Goal: Find specific page/section: Find specific page/section

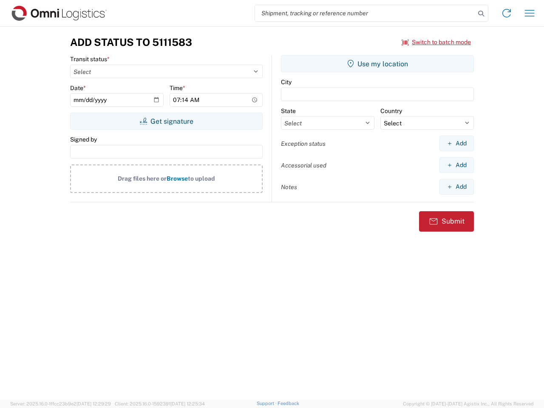
click at [365, 13] on input "search" at bounding box center [365, 13] width 220 height 16
click at [481, 14] on icon at bounding box center [481, 14] width 12 height 12
click at [506, 13] on icon at bounding box center [507, 13] width 14 height 14
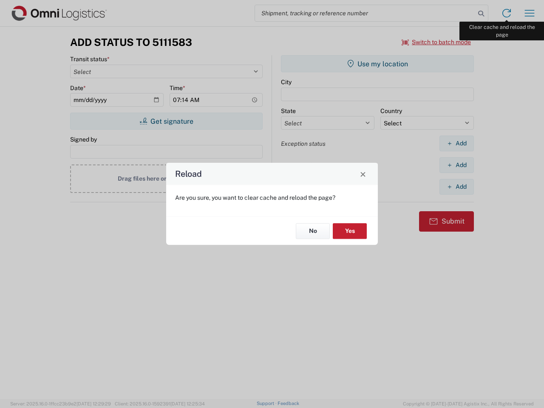
click at [529, 13] on div "Reload Are you sure, you want to clear cache and reload the page? No Yes" at bounding box center [272, 204] width 544 height 408
click at [436, 42] on div "Reload Are you sure, you want to clear cache and reload the page? No Yes" at bounding box center [272, 204] width 544 height 408
click at [166, 121] on div "Reload Are you sure, you want to clear cache and reload the page? No Yes" at bounding box center [272, 204] width 544 height 408
click at [377, 64] on div "Reload Are you sure, you want to clear cache and reload the page? No Yes" at bounding box center [272, 204] width 544 height 408
click at [456, 143] on div "Reload Are you sure, you want to clear cache and reload the page? No Yes" at bounding box center [272, 204] width 544 height 408
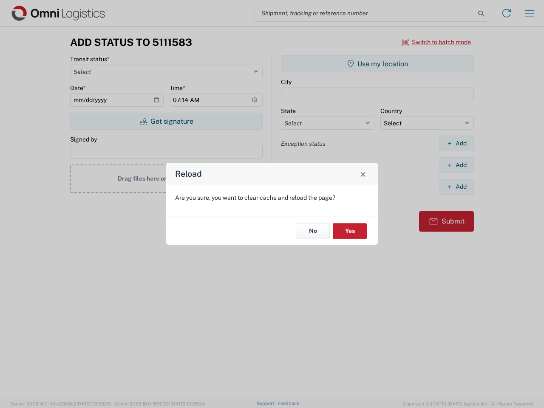
click at [456, 165] on div "Reload Are you sure, you want to clear cache and reload the page? No Yes" at bounding box center [272, 204] width 544 height 408
click at [456, 187] on div "Reload Are you sure, you want to clear cache and reload the page? No Yes" at bounding box center [272, 204] width 544 height 408
